Goal: Find specific page/section: Find specific page/section

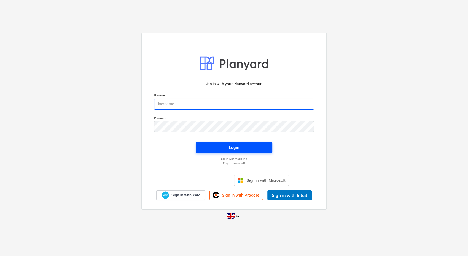
type input "[EMAIL_ADDRESS][DOMAIN_NAME]"
click at [210, 148] on span "Login" at bounding box center [233, 147] width 63 height 7
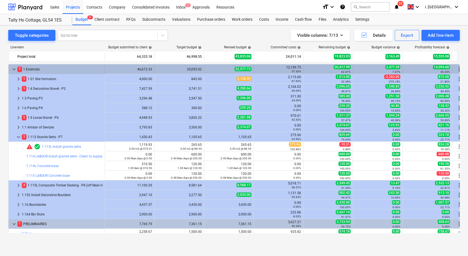
click at [14, 67] on span "keyboard_arrow_down" at bounding box center [14, 69] width 7 height 7
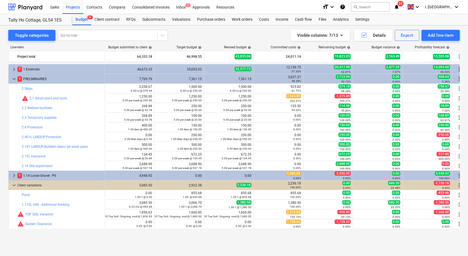
click at [88, 19] on div "Budget 9+" at bounding box center [81, 19] width 19 height 11
click at [106, 20] on div "Client contract" at bounding box center [107, 19] width 32 height 11
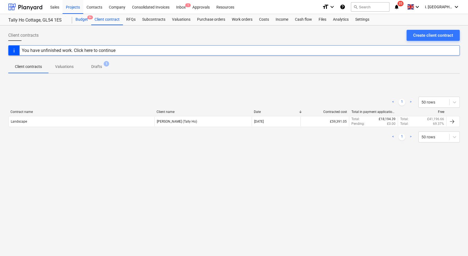
click at [75, 21] on div "Budget 9+" at bounding box center [81, 19] width 19 height 11
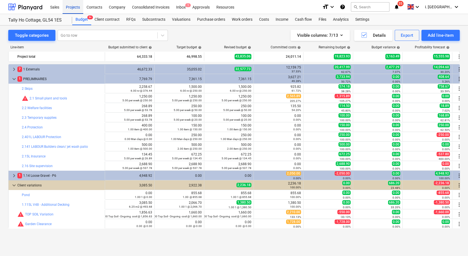
click at [70, 7] on div "Projects" at bounding box center [73, 7] width 21 height 14
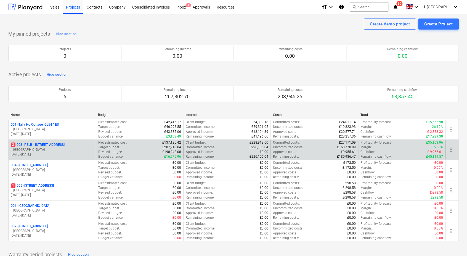
click at [41, 146] on p "3 003 - PELB - [GEOGRAPHIC_DATA], [GEOGRAPHIC_DATA], GL2 7NE" at bounding box center [38, 144] width 54 height 5
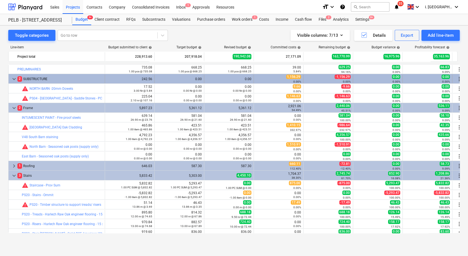
click at [12, 77] on span "keyboard_arrow_down" at bounding box center [14, 79] width 7 height 7
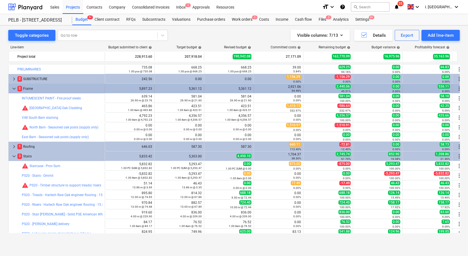
click at [12, 87] on span "keyboard_arrow_down" at bounding box center [14, 88] width 7 height 7
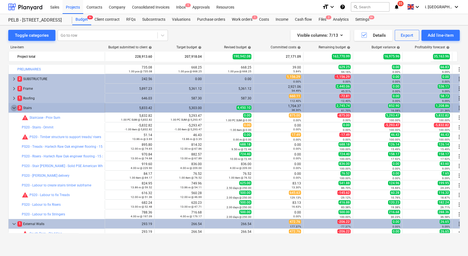
click at [14, 109] on span "keyboard_arrow_down" at bounding box center [14, 108] width 7 height 7
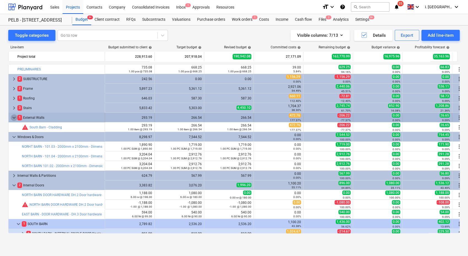
click at [11, 117] on span "keyboard_arrow_down" at bounding box center [14, 117] width 7 height 7
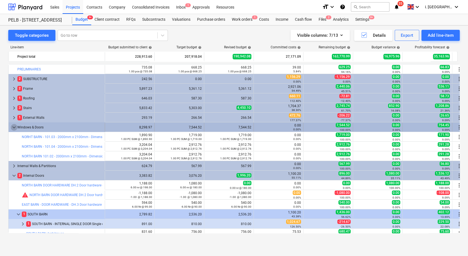
click at [15, 127] on span "keyboard_arrow_down" at bounding box center [14, 127] width 7 height 7
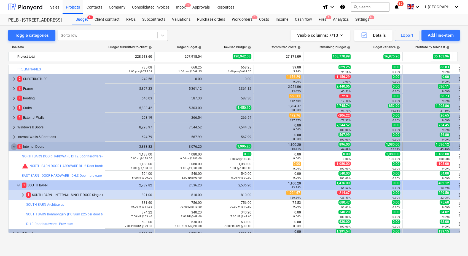
click at [14, 146] on span "keyboard_arrow_down" at bounding box center [14, 146] width 7 height 7
